Goal: Navigation & Orientation: Find specific page/section

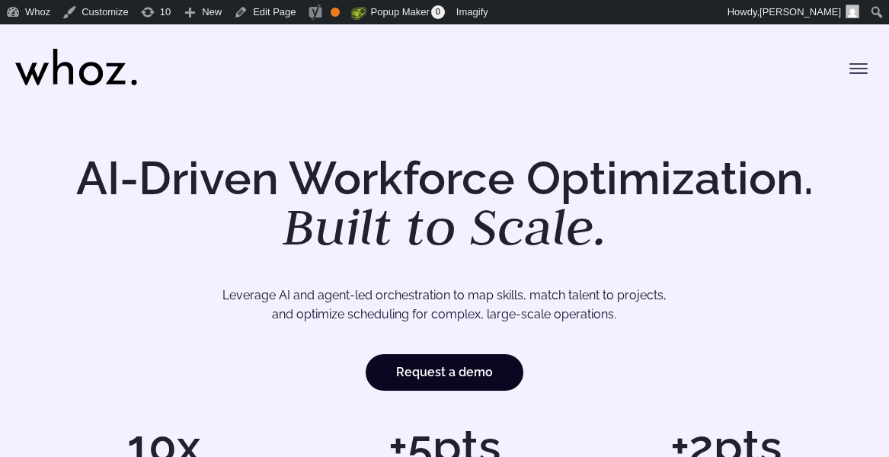
click at [863, 65] on icon "Toggle menu" at bounding box center [859, 68] width 18 height 18
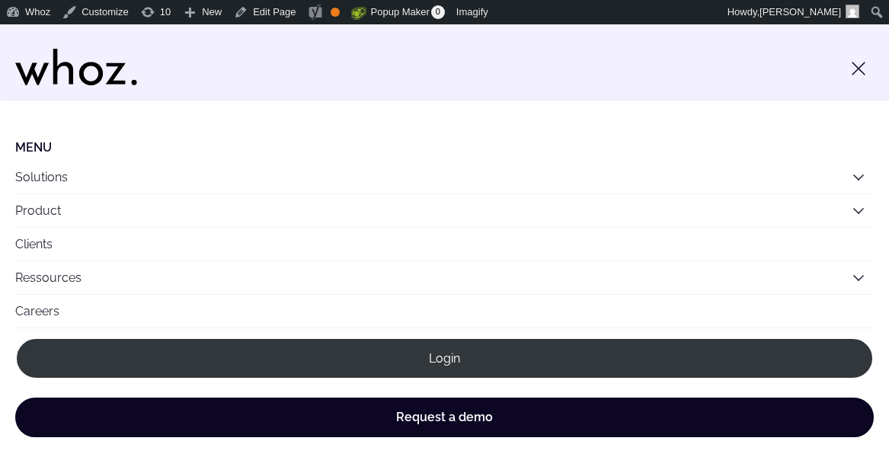
click at [341, 306] on link "Careers" at bounding box center [444, 311] width 859 height 33
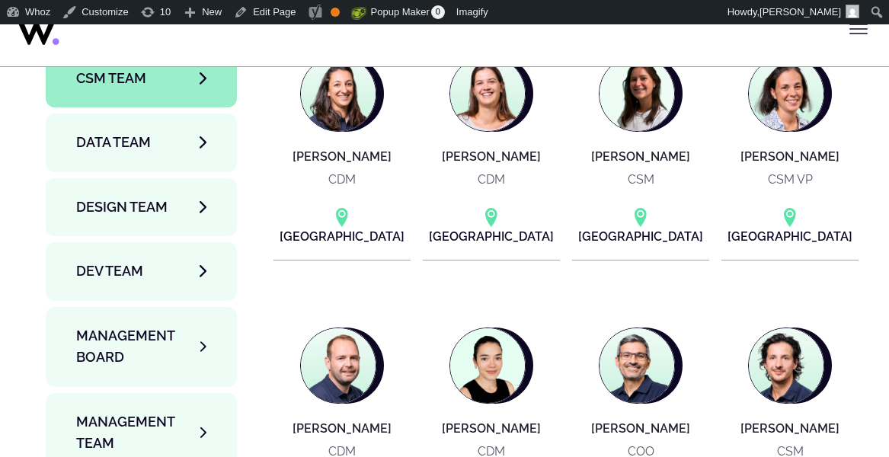
scroll to position [5041, 0]
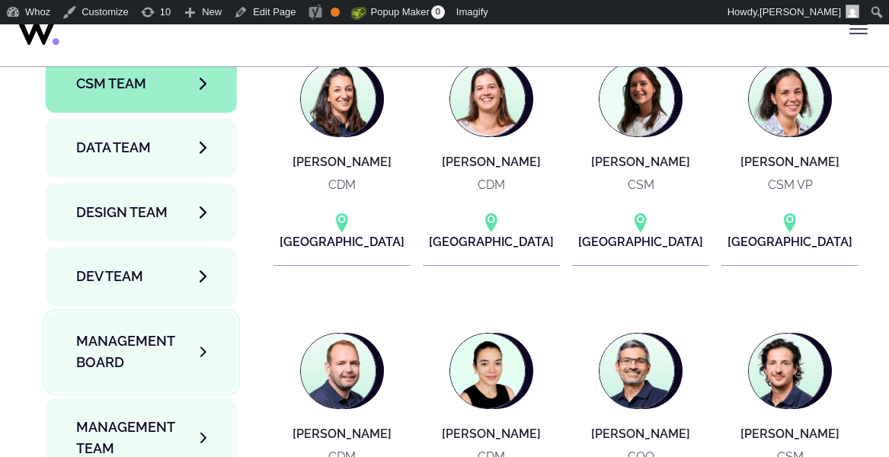
click at [200, 331] on span "Management Board" at bounding box center [138, 352] width 124 height 43
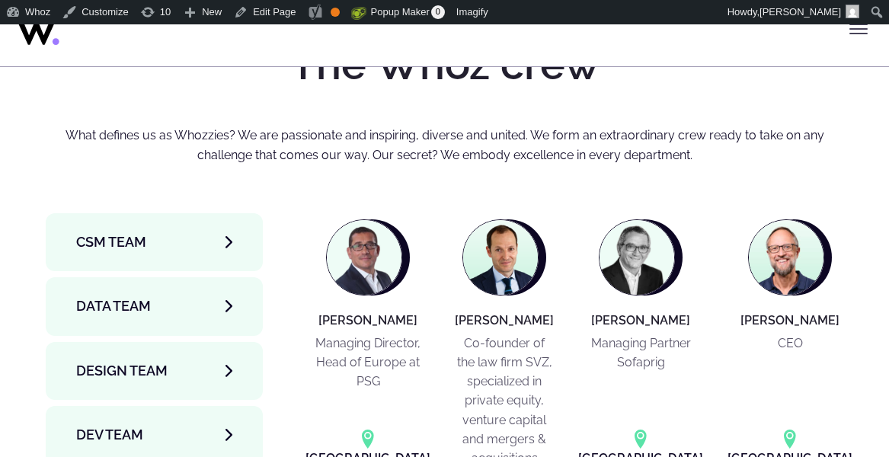
scroll to position [4878, 0]
